Goal: Task Accomplishment & Management: Manage account settings

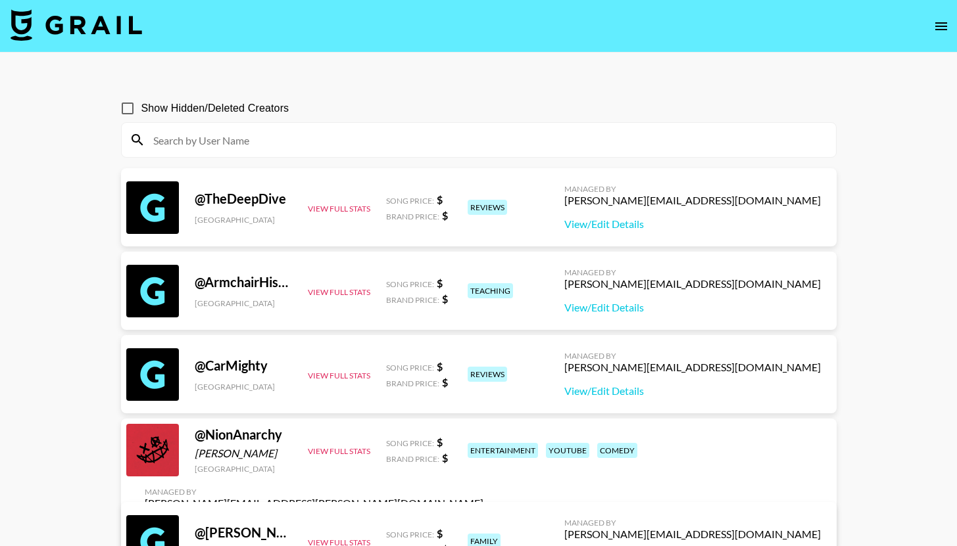
click at [80, 17] on img at bounding box center [76, 25] width 131 height 32
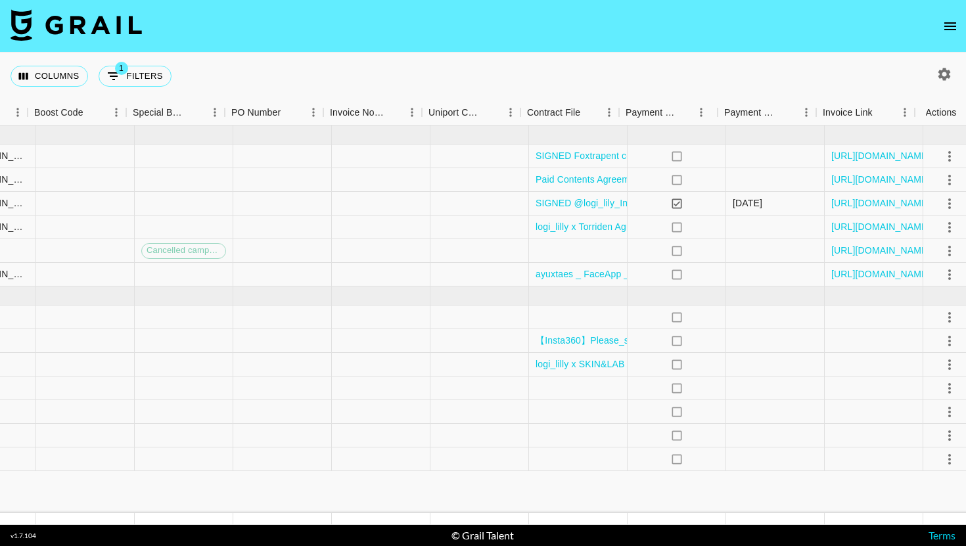
scroll to position [0, 1824]
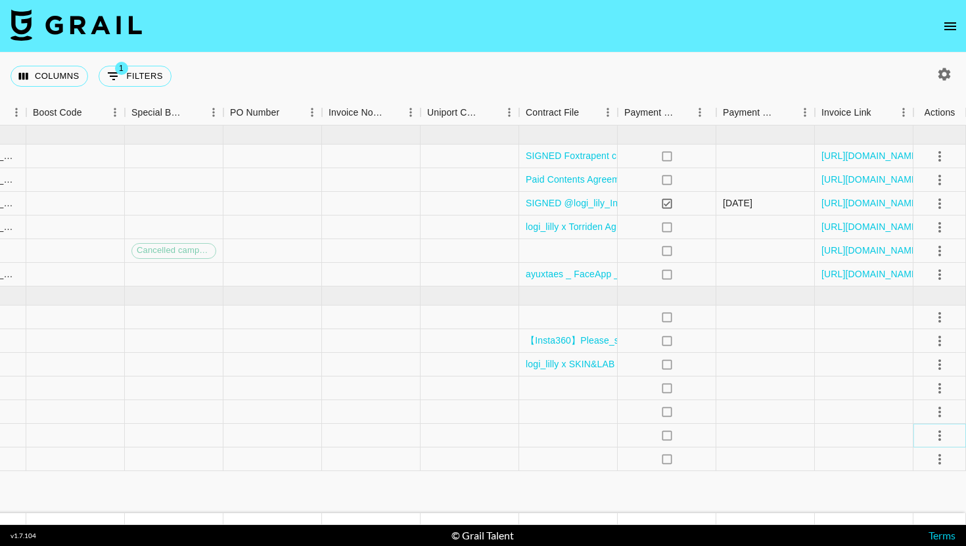
click at [938, 437] on icon "select merge strategy" at bounding box center [940, 436] width 16 height 16
click at [916, 349] on li "Draft Created" at bounding box center [923, 360] width 85 height 24
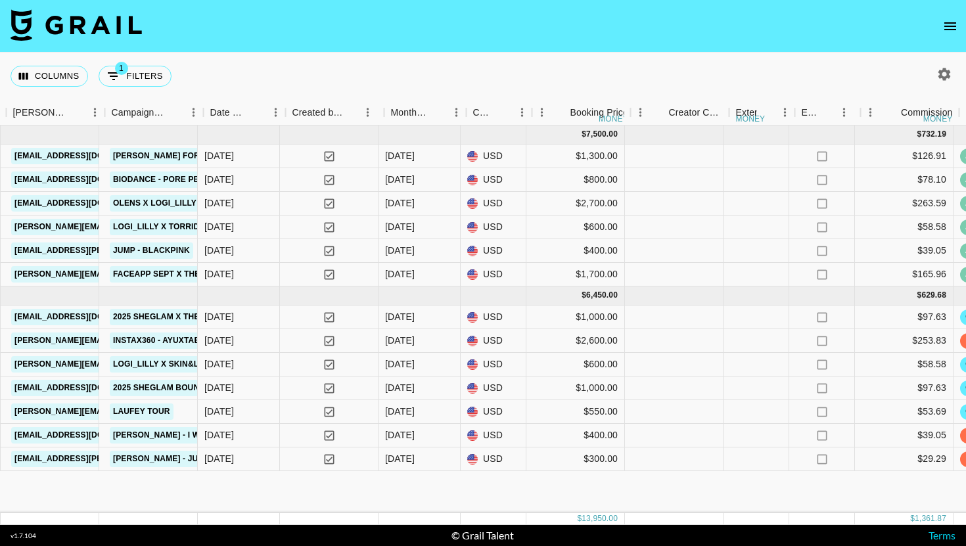
scroll to position [0, 694]
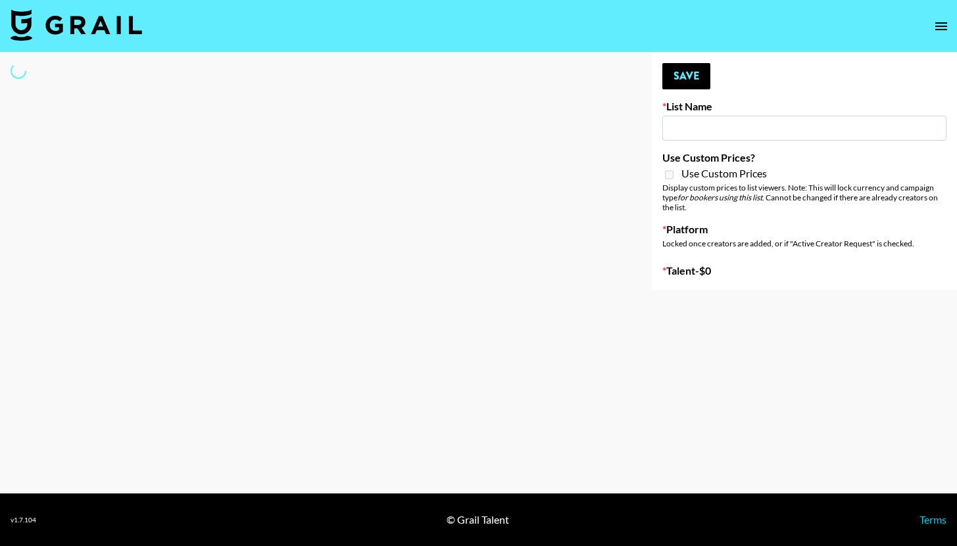
type input "GoVanni Campaign"
select select "Song"
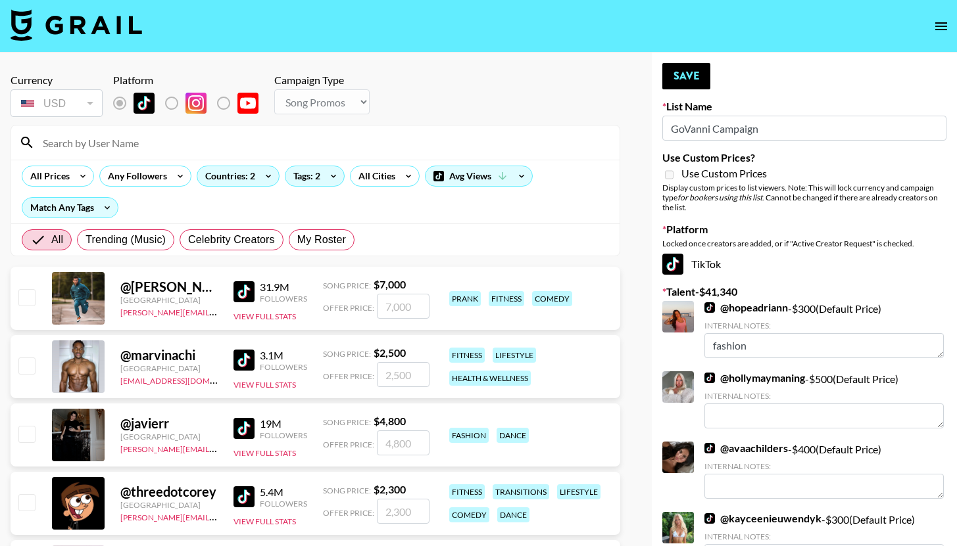
click at [239, 130] on div at bounding box center [315, 143] width 608 height 34
click at [236, 132] on input at bounding box center [323, 142] width 577 height 21
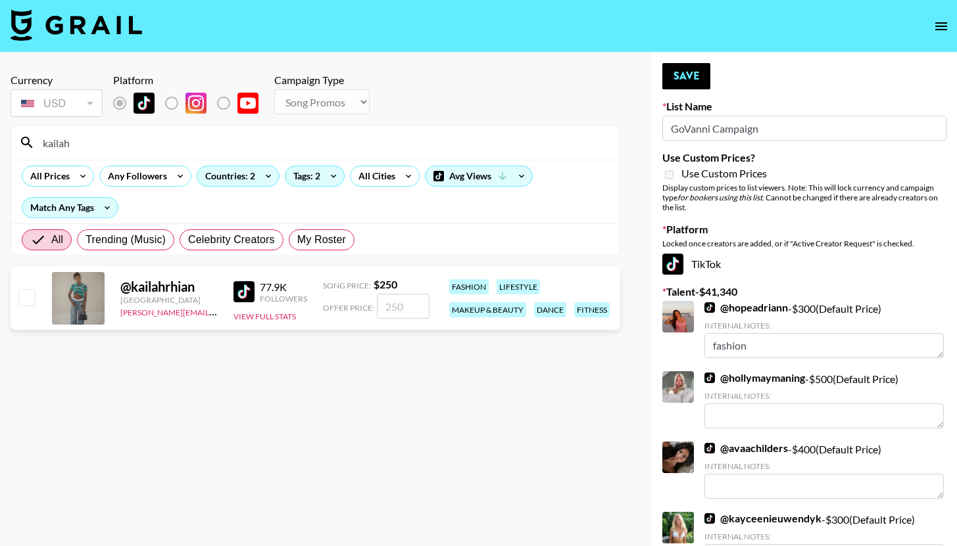
type input "kailah"
click at [26, 291] on input "checkbox" at bounding box center [26, 297] width 16 height 16
checkbox input "true"
type input "250"
drag, startPoint x: 699, startPoint y: 80, endPoint x: 693, endPoint y: 83, distance: 7.1
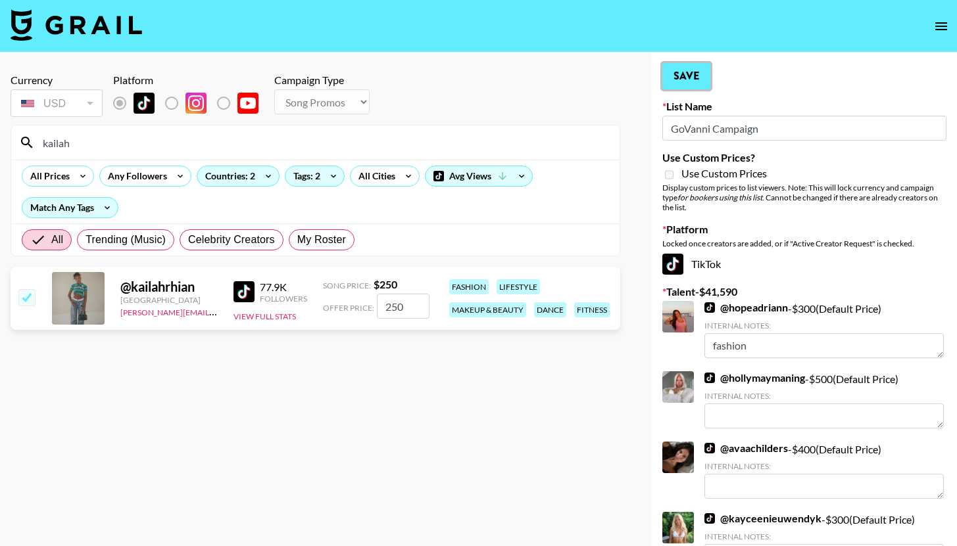
click at [698, 80] on button "Save" at bounding box center [686, 76] width 48 height 26
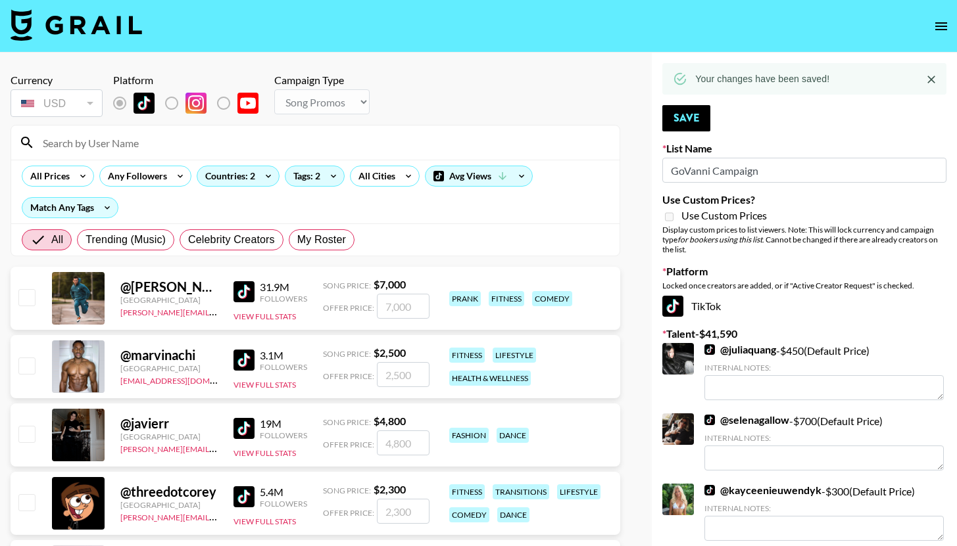
click at [149, 147] on input at bounding box center [323, 142] width 577 height 21
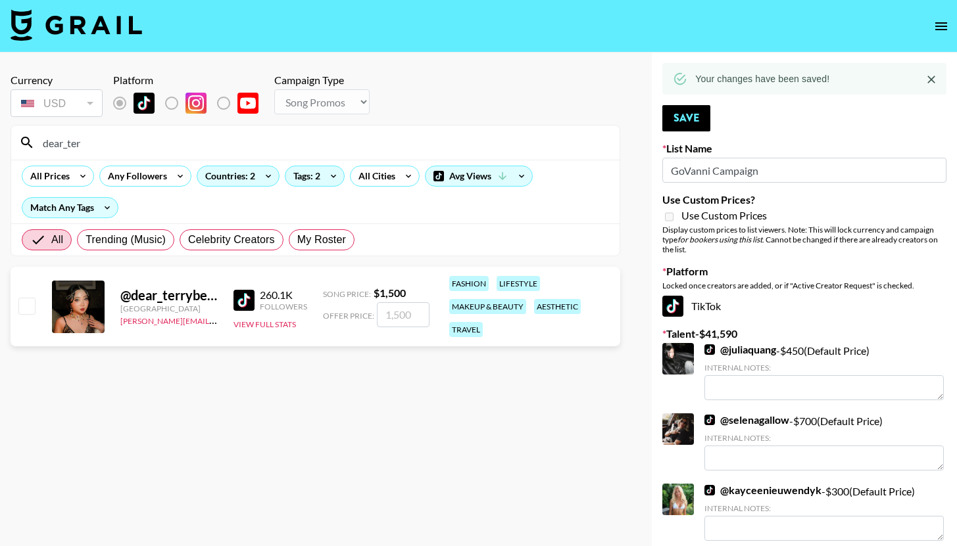
type input "dear_ter"
click at [28, 314] on div at bounding box center [26, 307] width 20 height 22
click at [29, 302] on input "checkbox" at bounding box center [26, 306] width 16 height 16
checkbox input "true"
type input "1500"
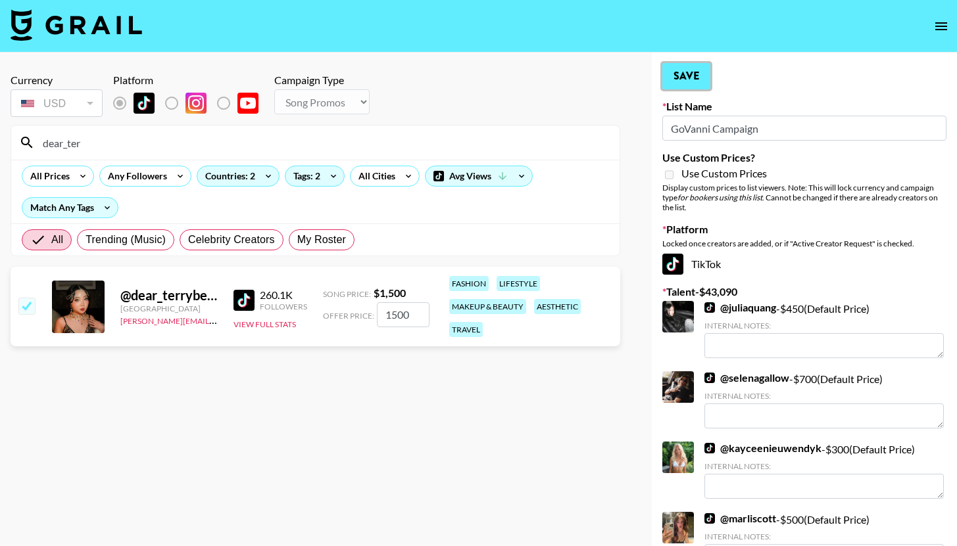
click at [673, 78] on button "Save" at bounding box center [686, 76] width 48 height 26
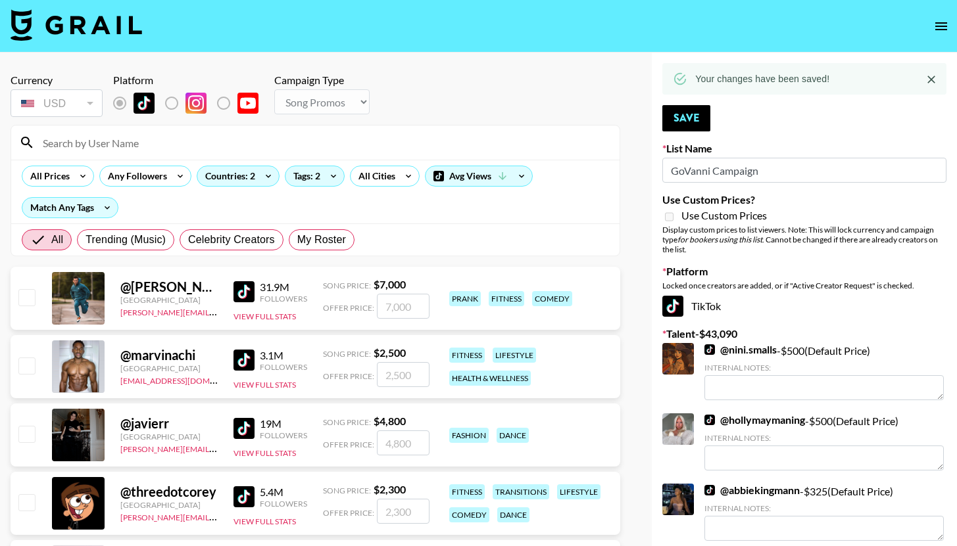
click at [232, 145] on input at bounding box center [323, 142] width 577 height 21
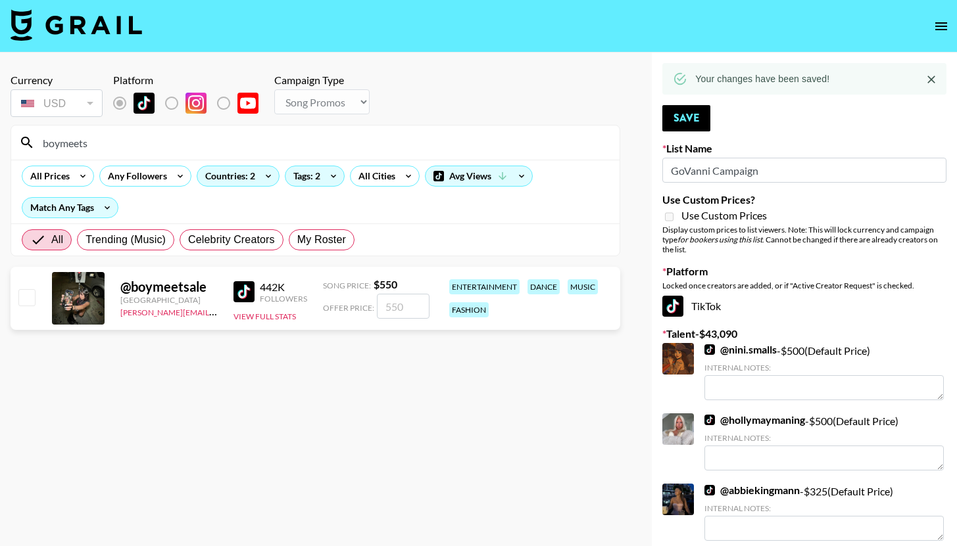
type input "boymeets"
click at [22, 297] on input "checkbox" at bounding box center [26, 297] width 16 height 16
checkbox input "true"
type input "550"
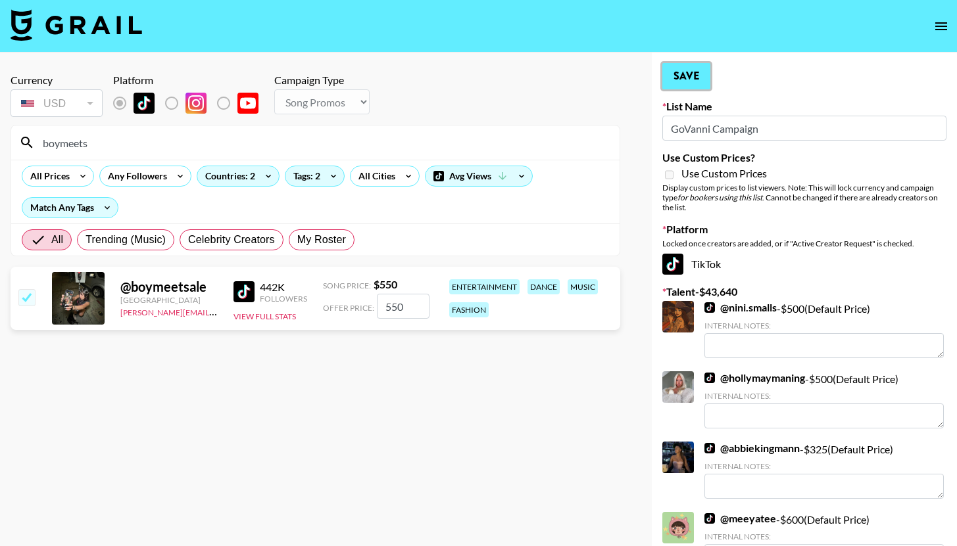
click at [688, 78] on button "Save" at bounding box center [686, 76] width 48 height 26
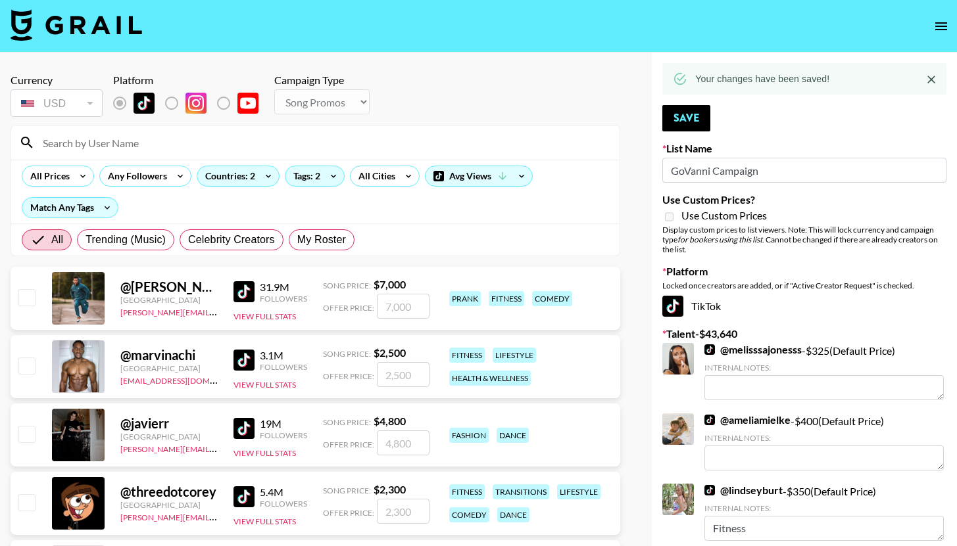
click at [154, 140] on input at bounding box center [323, 142] width 577 height 21
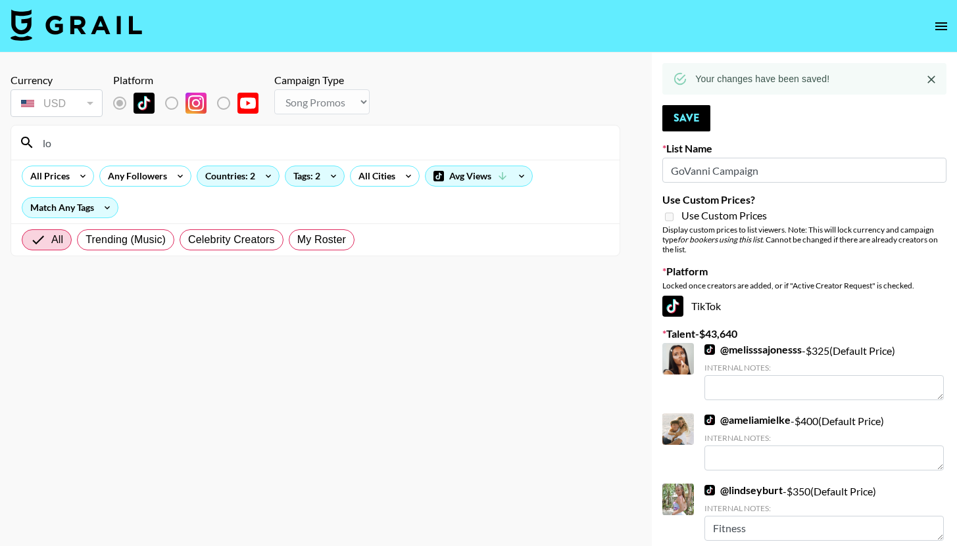
type input "l"
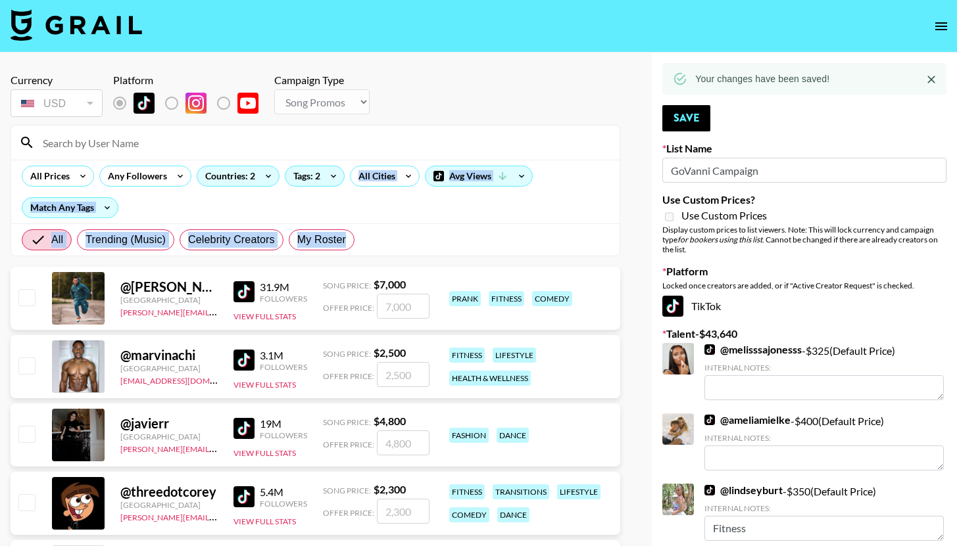
drag, startPoint x: 424, startPoint y: 193, endPoint x: 966, endPoint y: 336, distance: 560.2
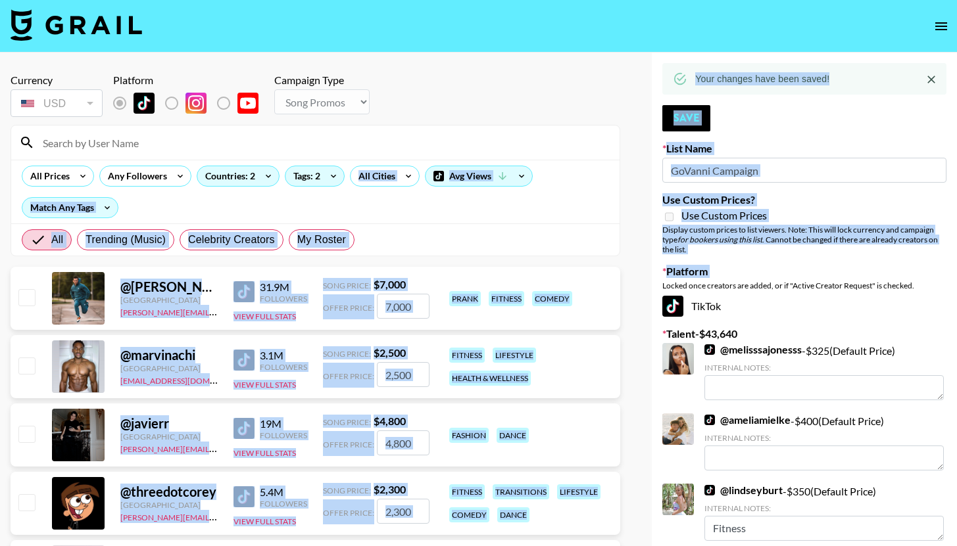
click at [578, 139] on input at bounding box center [323, 142] width 577 height 21
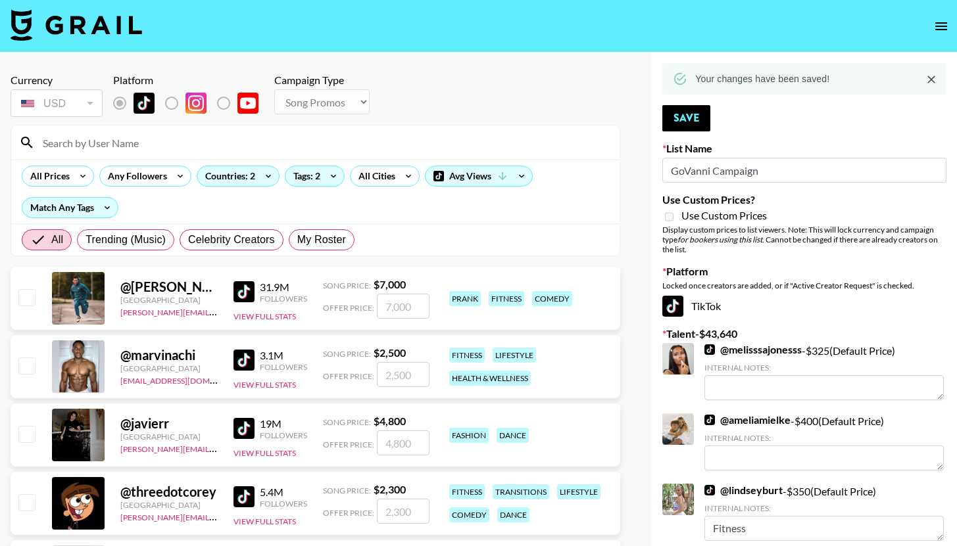
click at [241, 139] on input at bounding box center [323, 142] width 577 height 21
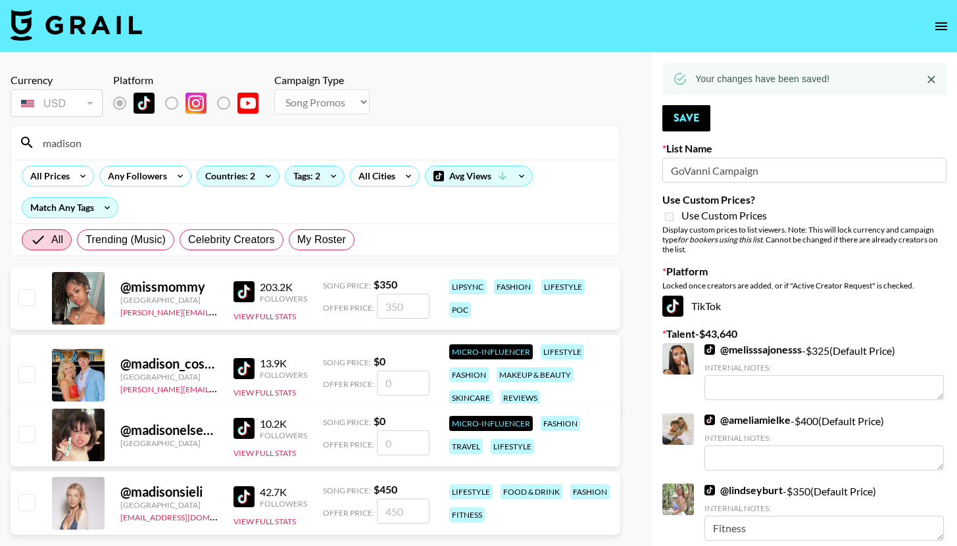
type input "madison_"
